Goal: Check status: Check status

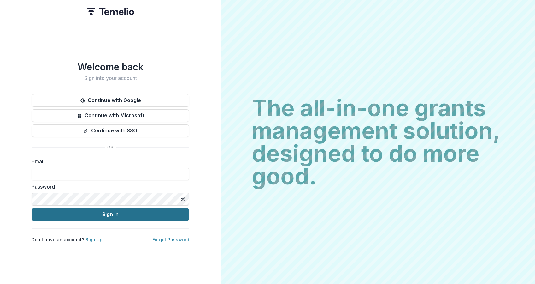
type input "**********"
click at [98, 209] on button "Sign In" at bounding box center [111, 214] width 158 height 13
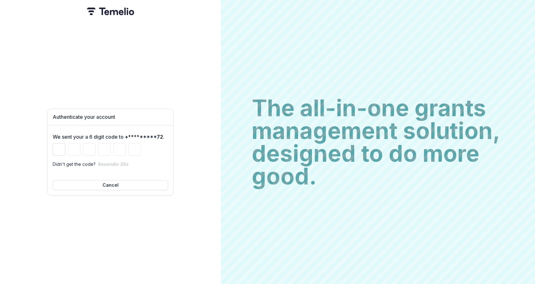
click at [58, 146] on input "Please enter your pin code" at bounding box center [59, 149] width 13 height 13
type input "*"
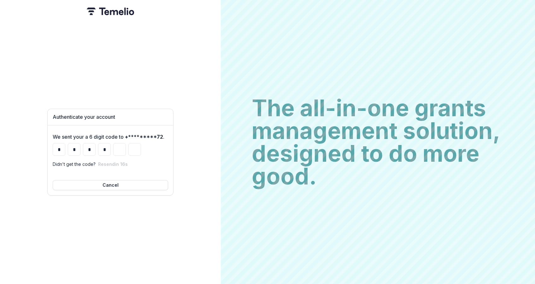
type input "*"
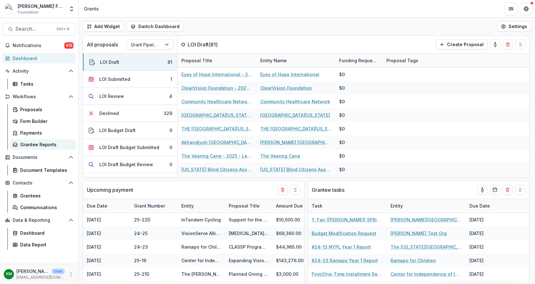
click at [33, 143] on div "Grantee Reports" at bounding box center [45, 144] width 51 height 7
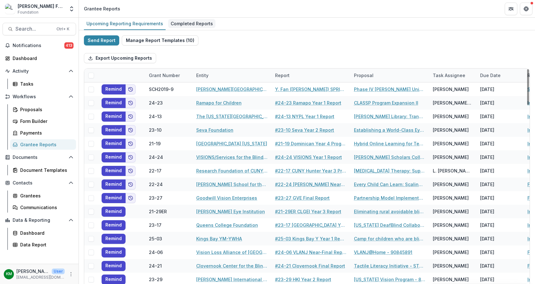
click at [192, 23] on div "Completed Reports" at bounding box center [191, 23] width 47 height 9
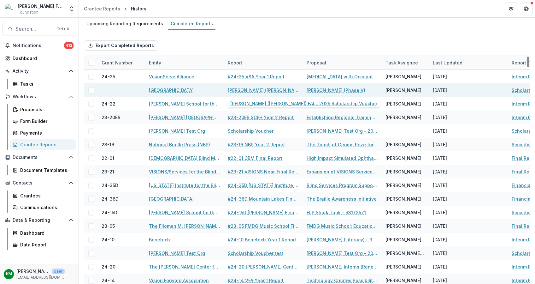
click at [256, 88] on link "[PERSON_NAME] ([PERSON_NAME]) FALL 2025 Scholarship Voucher" at bounding box center [263, 90] width 71 height 7
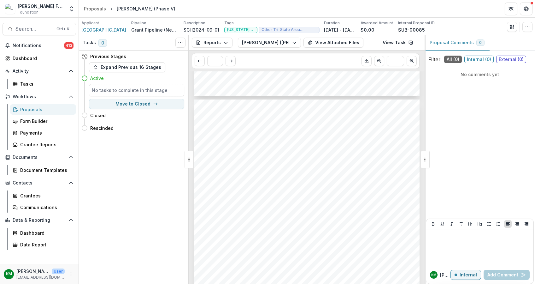
scroll to position [210, 0]
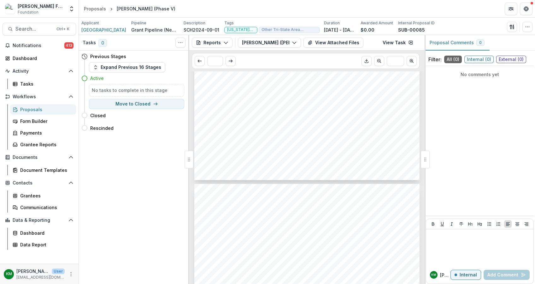
drag, startPoint x: 135, startPoint y: 178, endPoint x: 139, endPoint y: 152, distance: 26.5
click at [135, 175] on div "Tasks 0 Show Cancelled Tasks Previous Stages Expand Previous 16 Stages Active N…" at bounding box center [134, 159] width 110 height 249
click at [343, 143] on div "Submission Responses [PERSON_NAME] - Brother [PERSON_NAME] Scholarship Voucher …" at bounding box center [306, 20] width 225 height 319
